Goal: Task Accomplishment & Management: Use online tool/utility

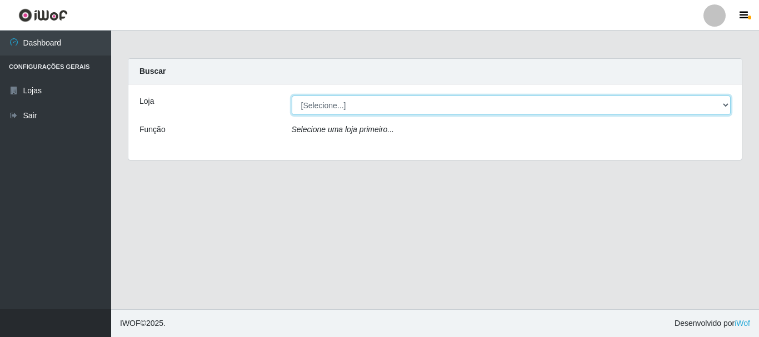
click at [360, 103] on select "[Selecione...] Super Vilton" at bounding box center [512, 105] width 440 height 19
select select "379"
click at [292, 96] on select "[Selecione...] Super Vilton" at bounding box center [512, 105] width 440 height 19
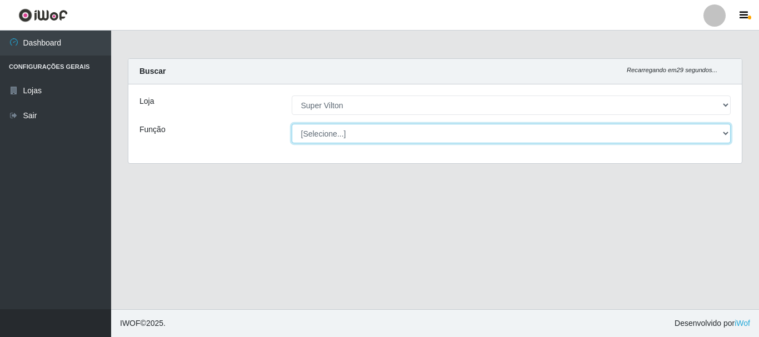
drag, startPoint x: 360, startPoint y: 112, endPoint x: 361, endPoint y: 132, distance: 20.0
click at [361, 132] on select "[Selecione...] ASG ASG + ASG ++ Auxiliar de Depósito Auxiliar de Depósito + Aux…" at bounding box center [512, 133] width 440 height 19
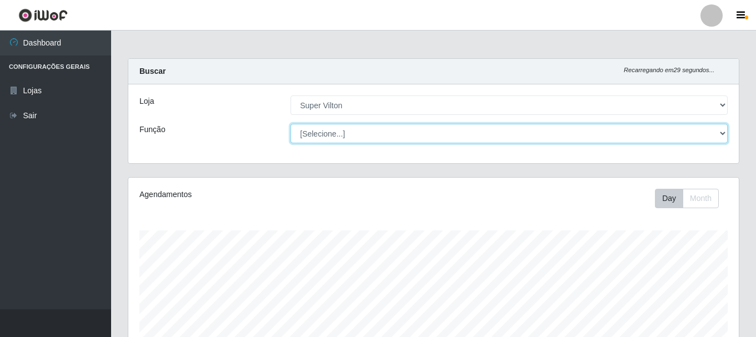
scroll to position [231, 611]
click at [361, 132] on select "[Selecione...] ASG ASG + ASG ++ Auxiliar de Depósito Auxiliar de Depósito + Aux…" at bounding box center [509, 133] width 437 height 19
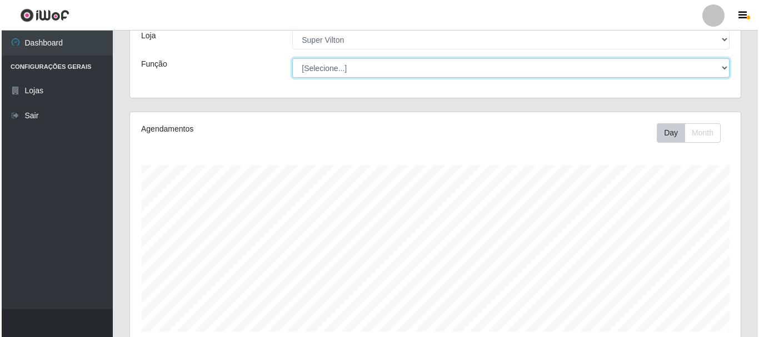
scroll to position [333, 0]
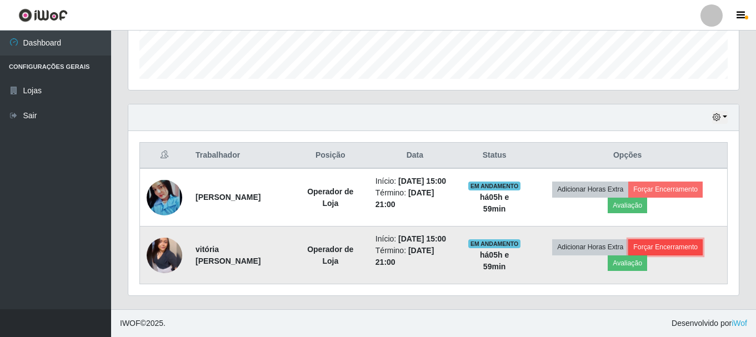
click at [654, 247] on button "Forçar Encerramento" at bounding box center [666, 248] width 74 height 16
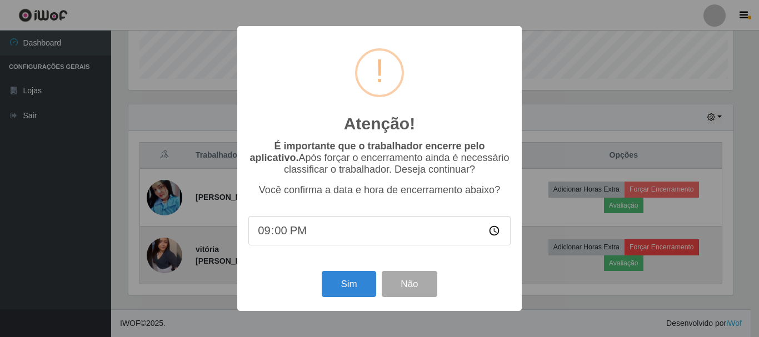
scroll to position [231, 605]
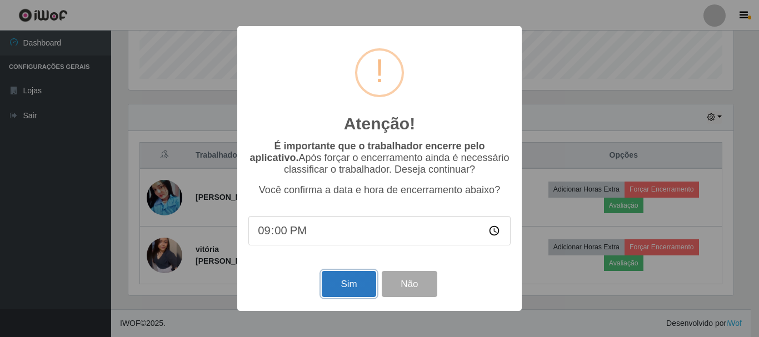
click at [351, 289] on button "Sim" at bounding box center [349, 284] width 54 height 26
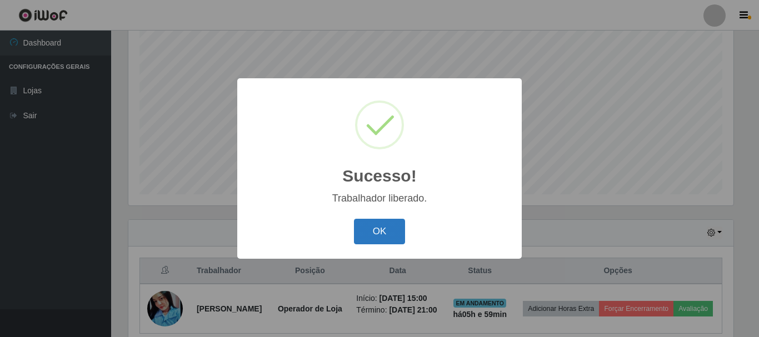
click at [380, 232] on button "OK" at bounding box center [380, 232] width 52 height 26
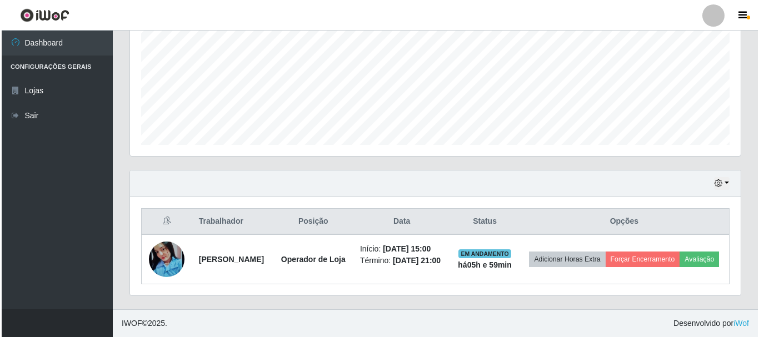
scroll to position [272, 0]
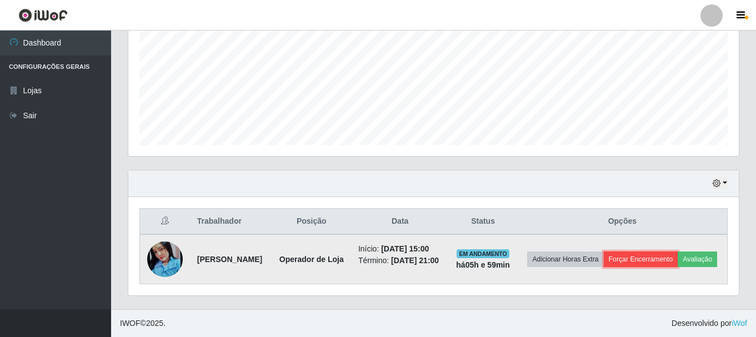
click at [672, 252] on button "Forçar Encerramento" at bounding box center [641, 260] width 74 height 16
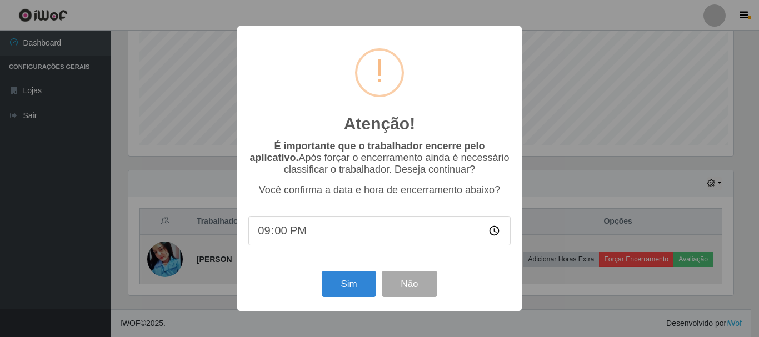
scroll to position [231, 605]
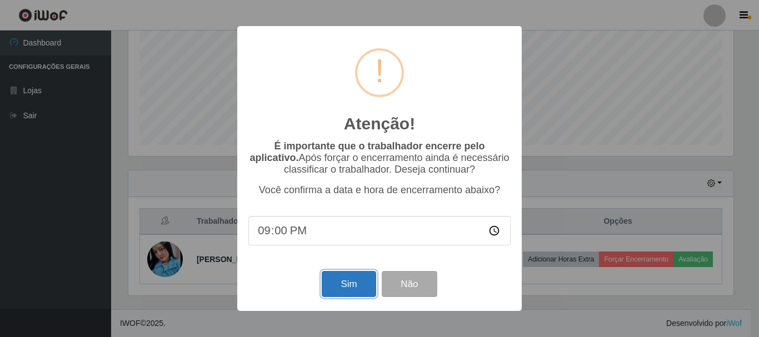
click at [366, 286] on button "Sim" at bounding box center [349, 284] width 54 height 26
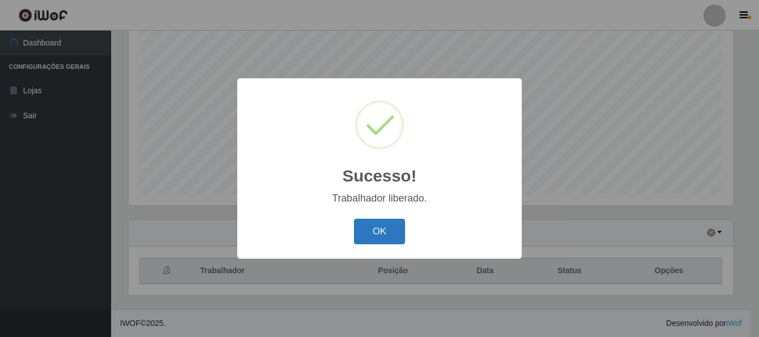
click at [375, 239] on button "OK" at bounding box center [380, 232] width 52 height 26
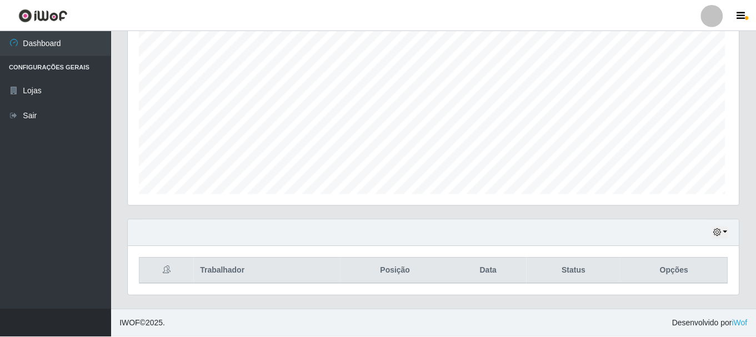
scroll to position [231, 611]
